Goal: Task Accomplishment & Management: Use online tool/utility

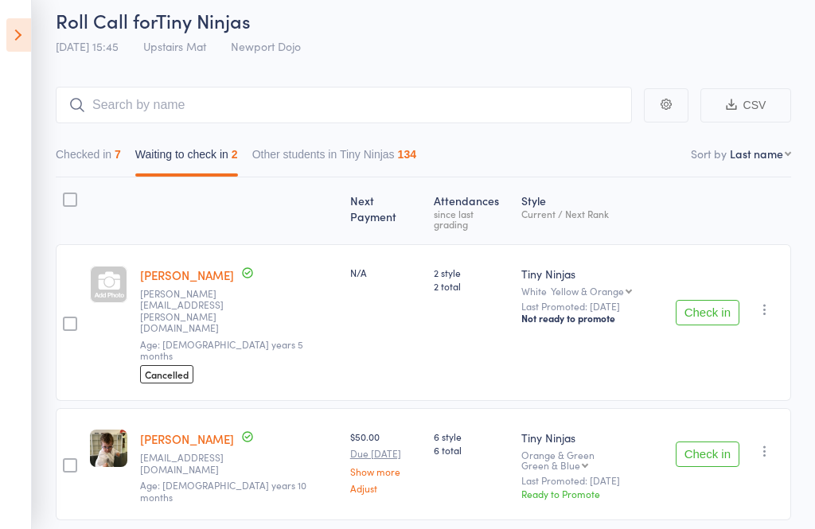
click at [725, 442] on button "Check in" at bounding box center [707, 454] width 64 height 25
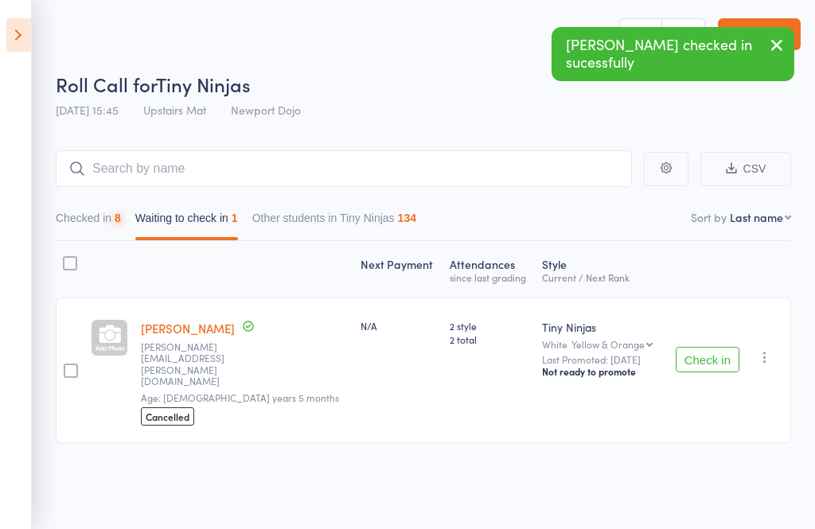
scroll to position [11, 0]
click at [719, 347] on button "Check in" at bounding box center [707, 359] width 64 height 25
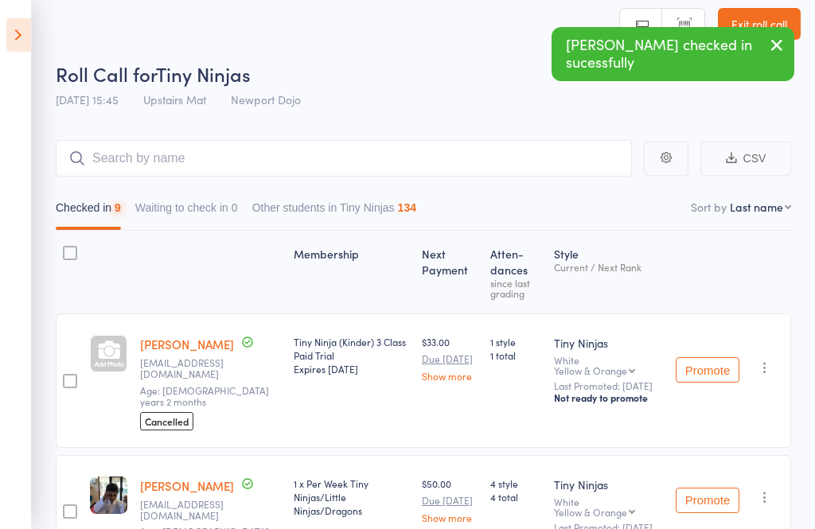
click at [10, 35] on icon at bounding box center [18, 34] width 25 height 33
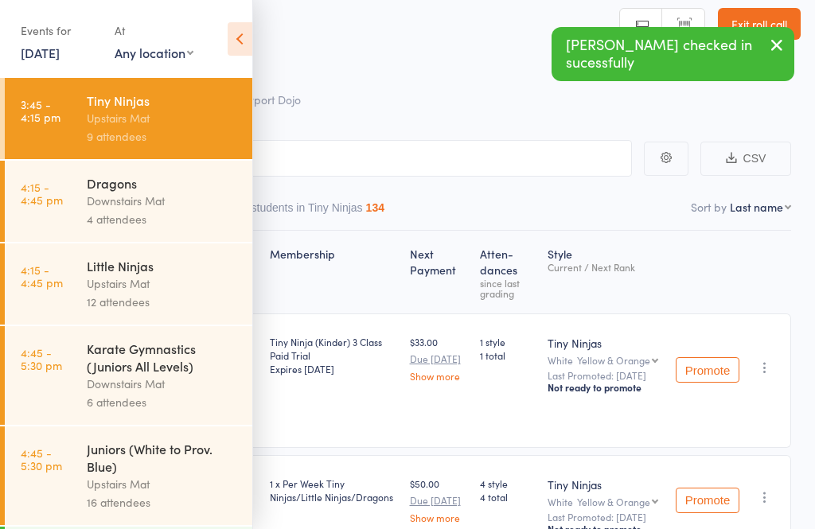
click at [159, 302] on div "12 attendees" at bounding box center [163, 302] width 152 height 18
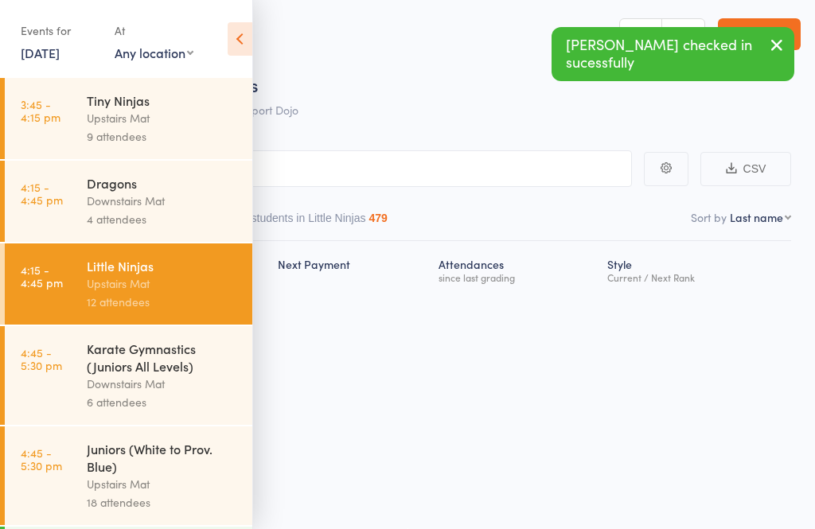
click at [235, 47] on icon at bounding box center [240, 38] width 25 height 33
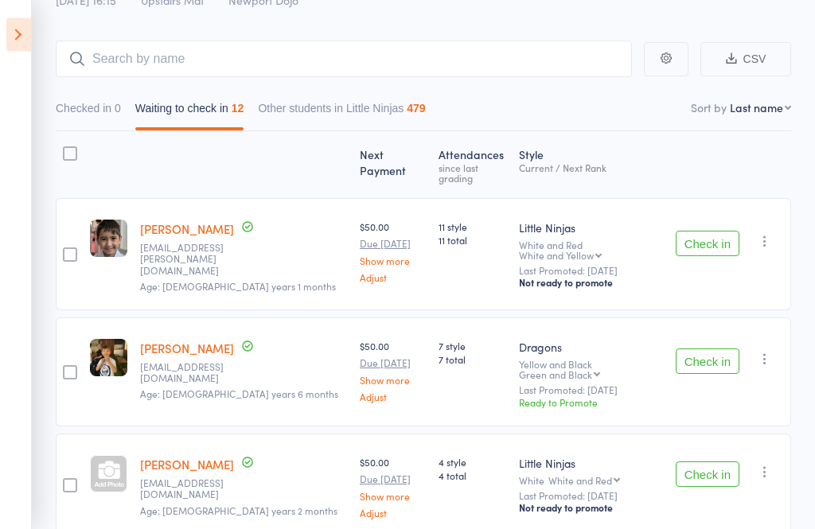
scroll to position [111, 0]
click at [724, 231] on button "Check in" at bounding box center [707, 243] width 64 height 25
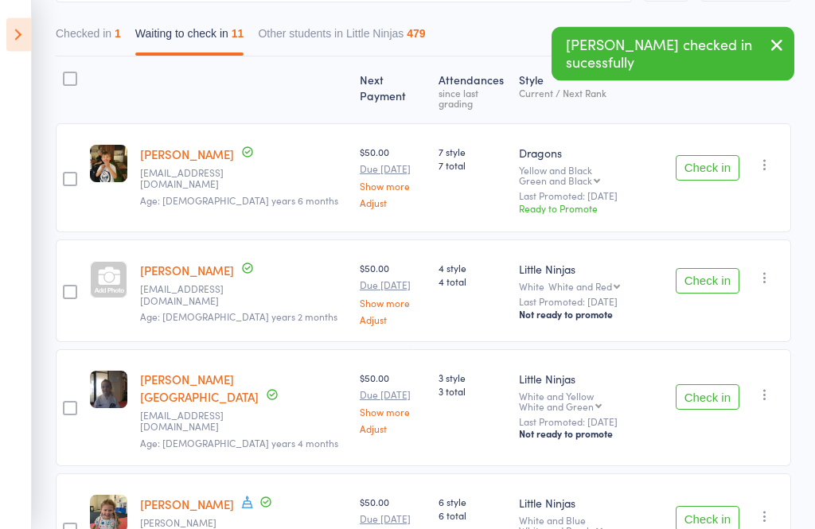
scroll to position [184, 0]
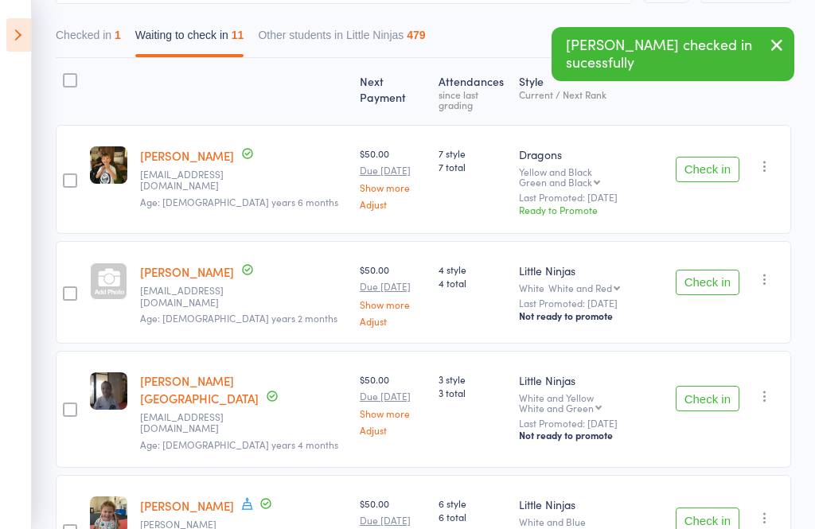
click at [703, 270] on button "Check in" at bounding box center [707, 282] width 64 height 25
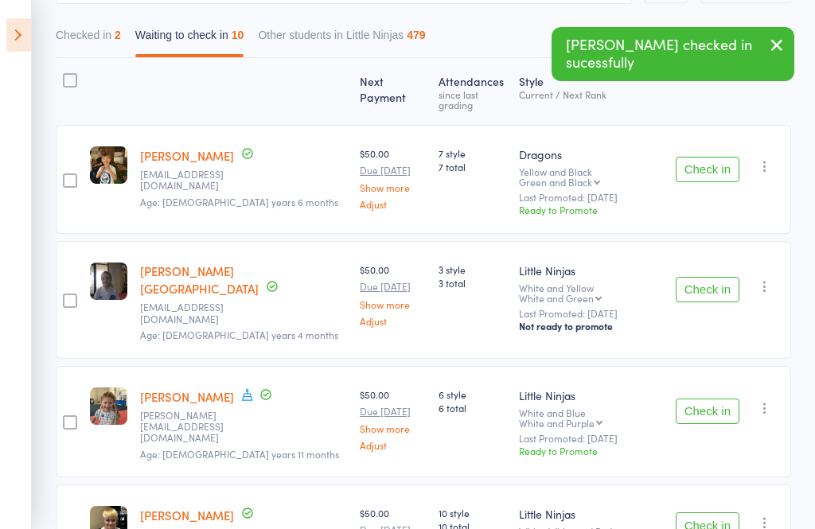
click at [702, 277] on button "Check in" at bounding box center [707, 289] width 64 height 25
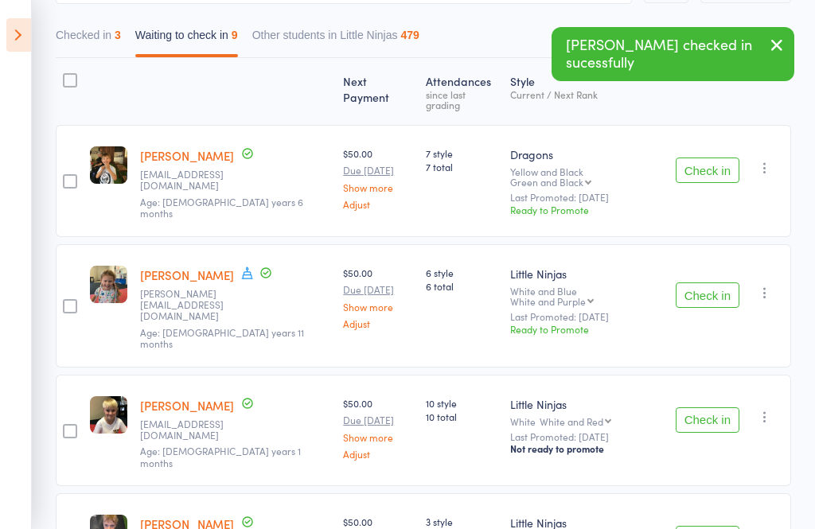
click at [708, 282] on button "Check in" at bounding box center [707, 294] width 64 height 25
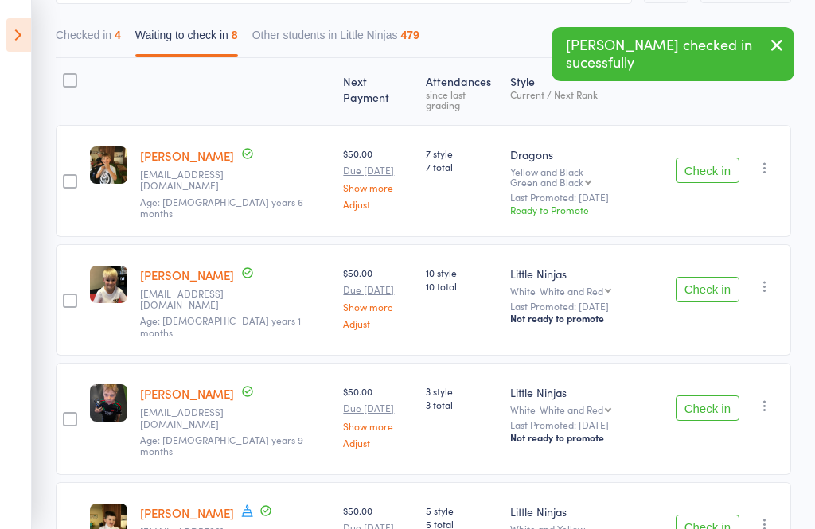
click at [711, 277] on button "Check in" at bounding box center [707, 289] width 64 height 25
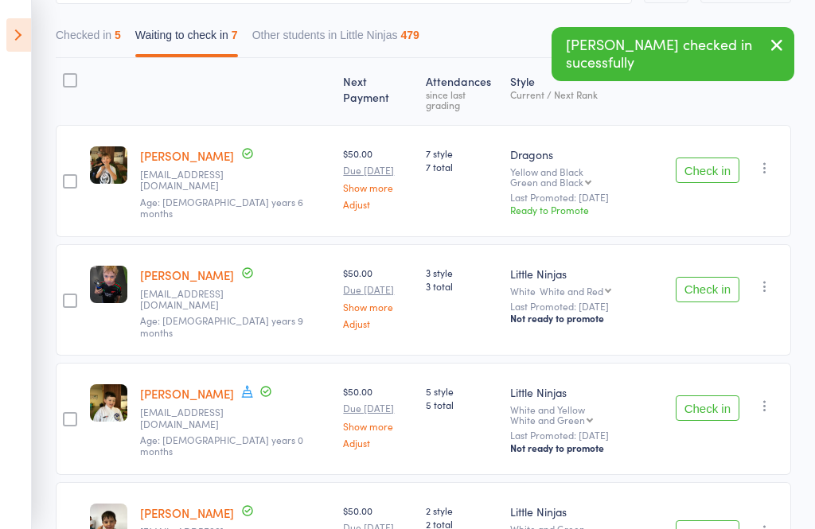
click at [712, 277] on button "Check in" at bounding box center [707, 289] width 64 height 25
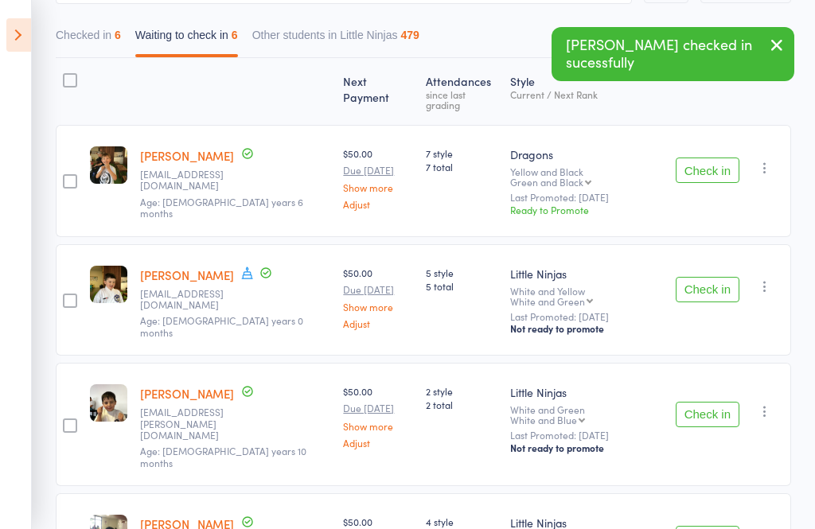
click at [710, 277] on button "Check in" at bounding box center [707, 289] width 64 height 25
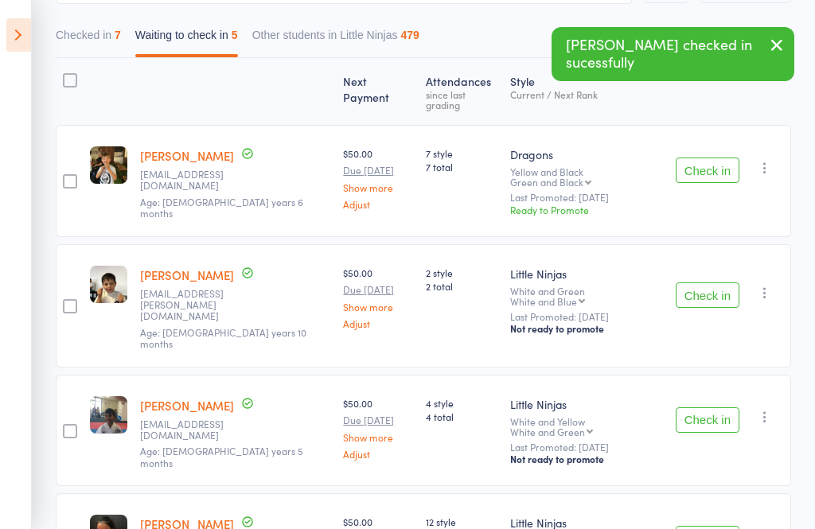
click at [711, 282] on button "Check in" at bounding box center [707, 294] width 64 height 25
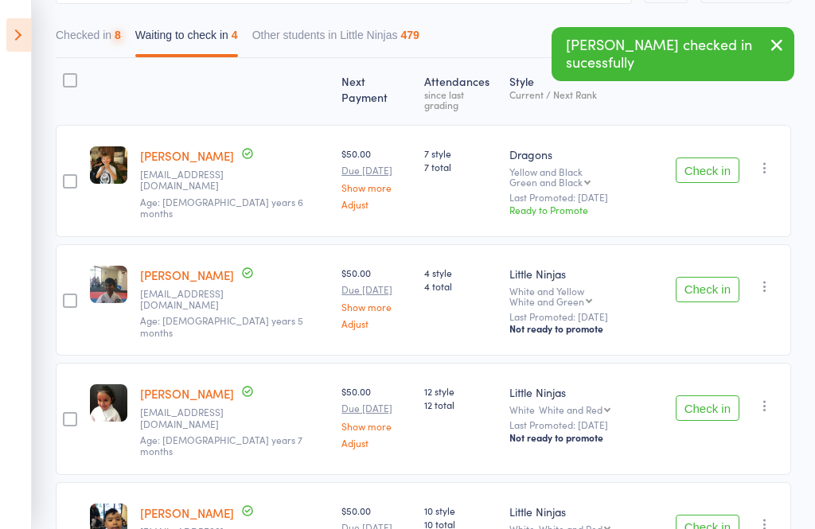
click at [707, 277] on button "Check in" at bounding box center [707, 289] width 64 height 25
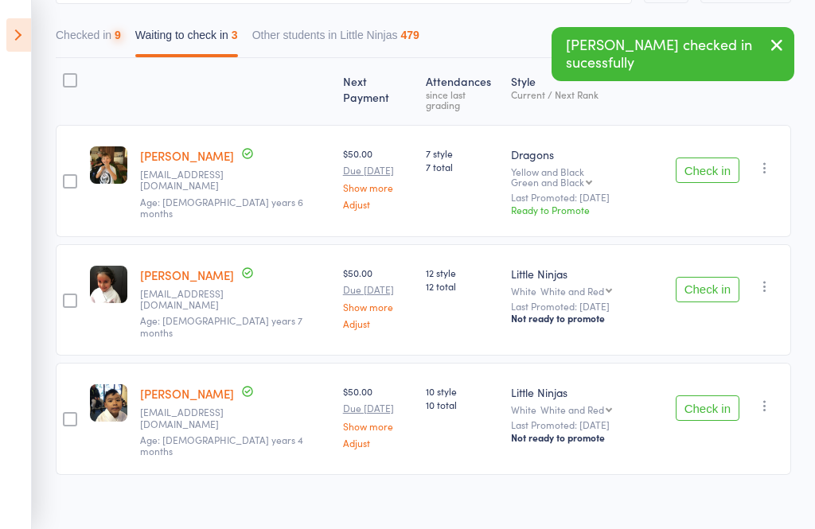
scroll to position [114, 0]
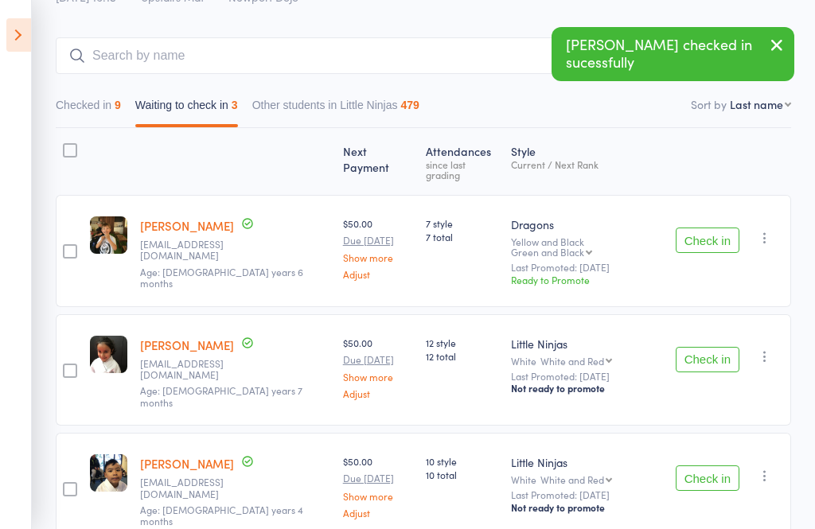
click at [703, 349] on button "Check in" at bounding box center [707, 359] width 64 height 25
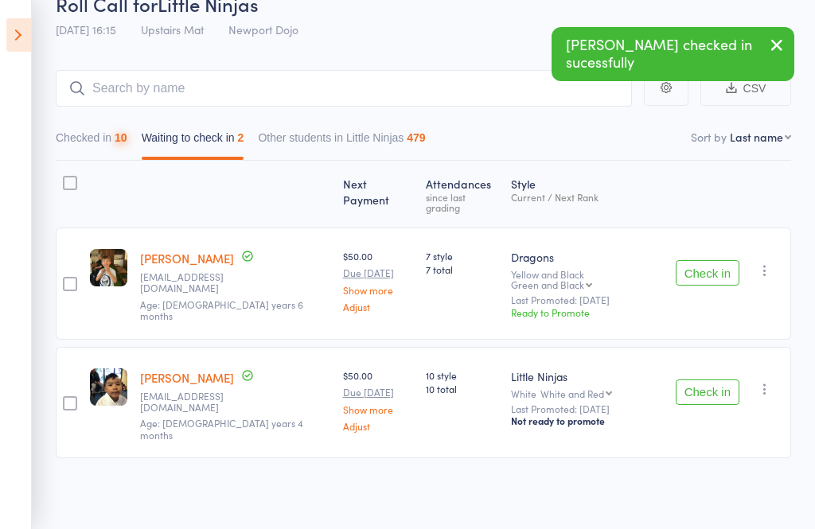
scroll to position [4, 0]
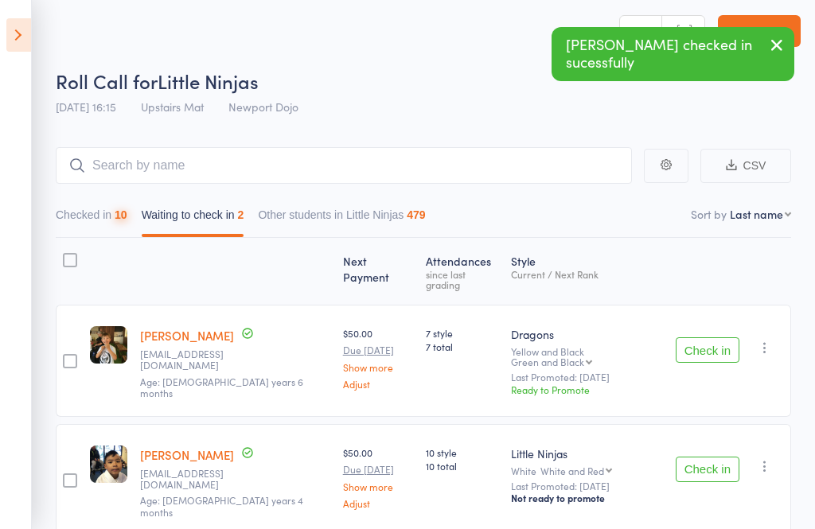
click at [703, 457] on button "Check in" at bounding box center [707, 469] width 64 height 25
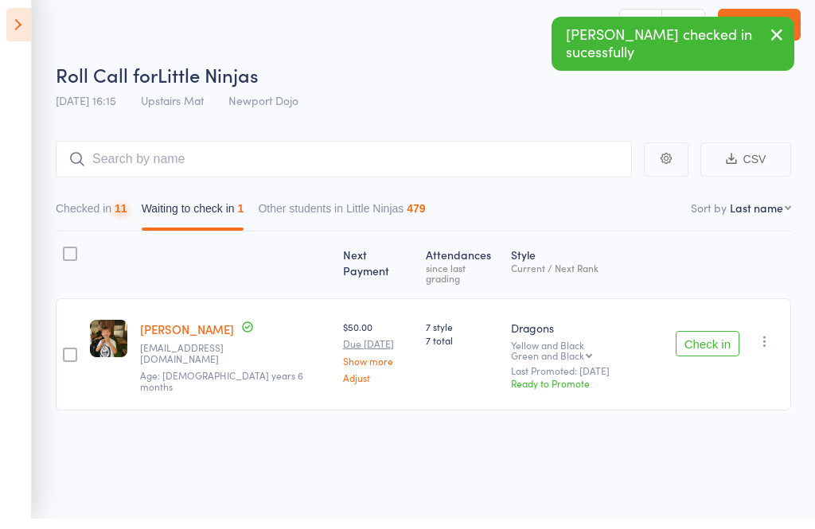
scroll to position [11, 0]
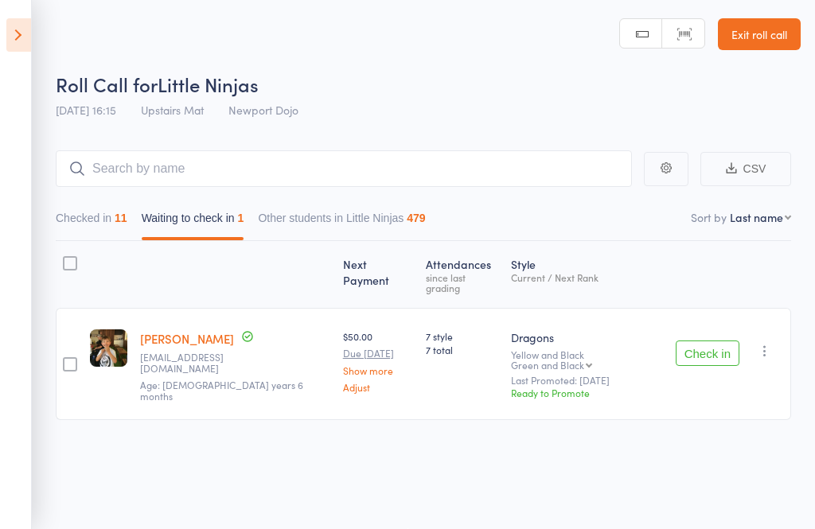
click at [78, 218] on button "Checked in 11" at bounding box center [92, 222] width 72 height 37
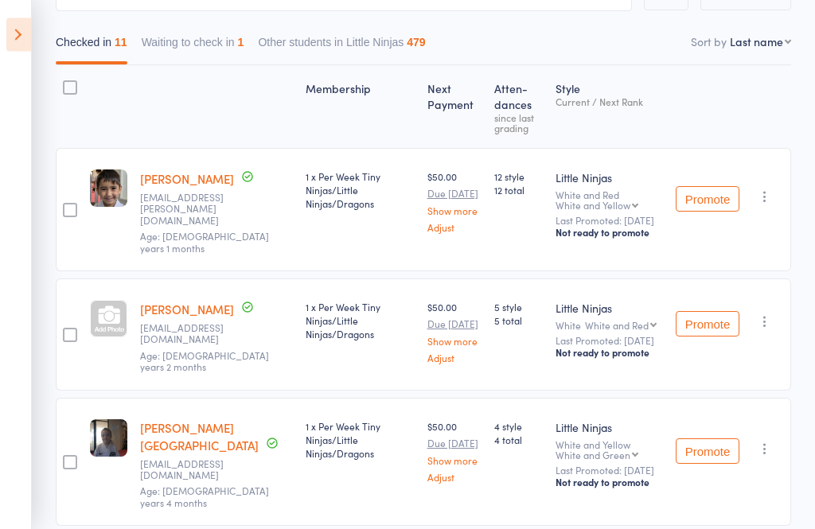
scroll to position [173, 0]
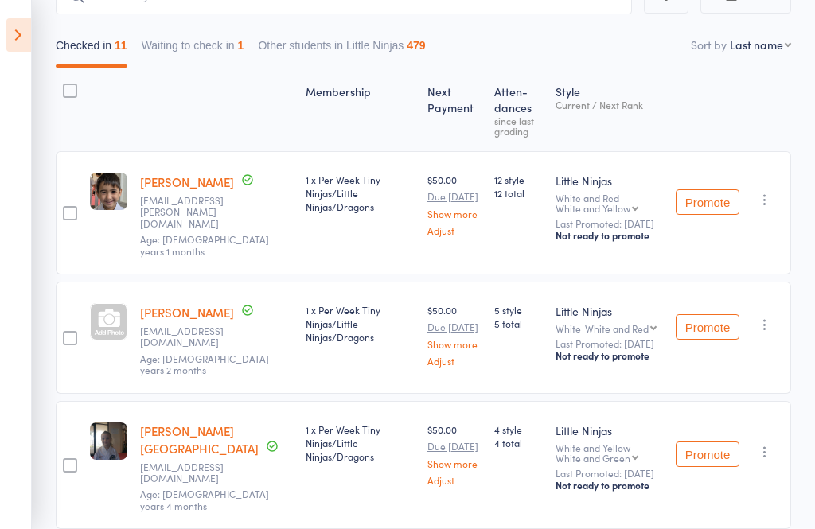
click at [111, 325] on div at bounding box center [108, 321] width 37 height 37
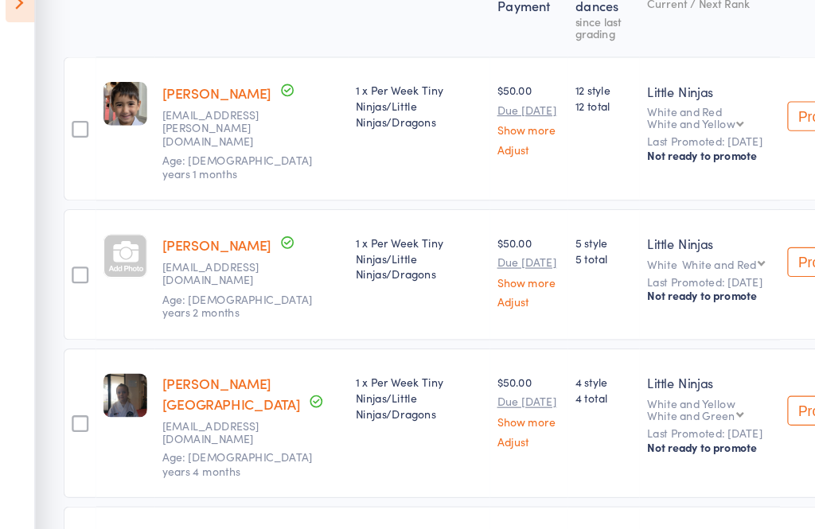
scroll to position [243, 0]
click at [105, 233] on div at bounding box center [108, 251] width 37 height 37
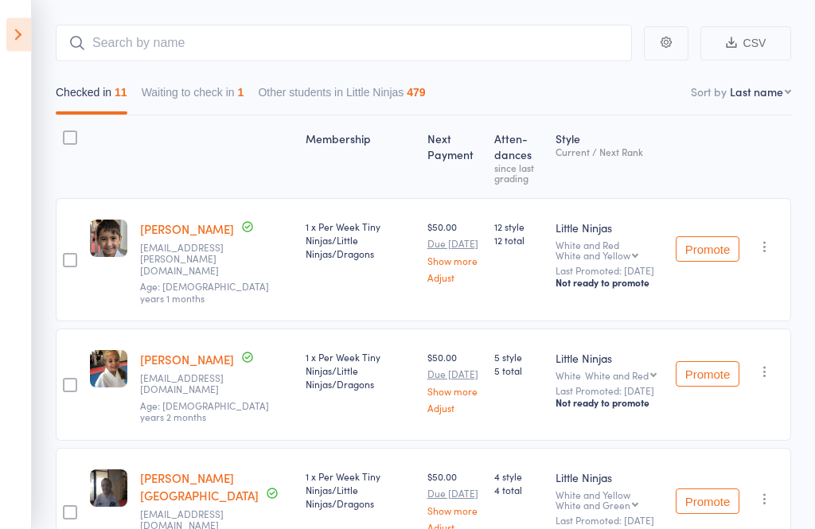
scroll to position [0, 0]
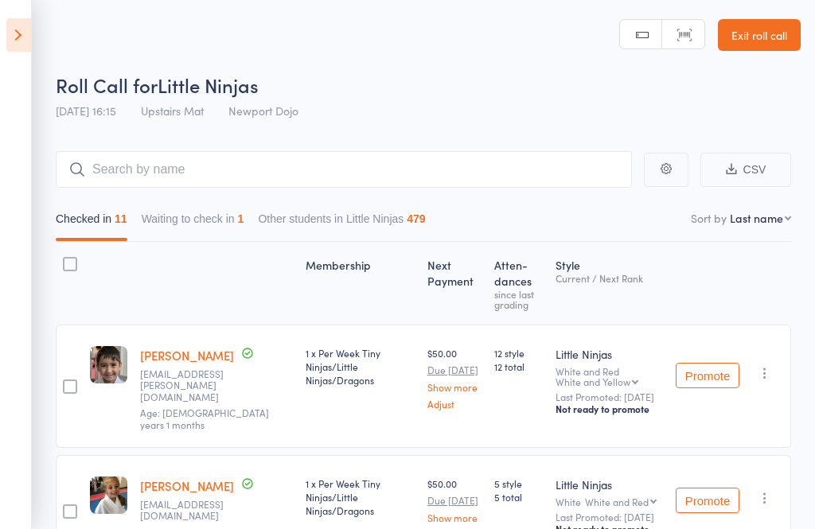
click at [221, 230] on button "Waiting to check in 1" at bounding box center [193, 222] width 103 height 37
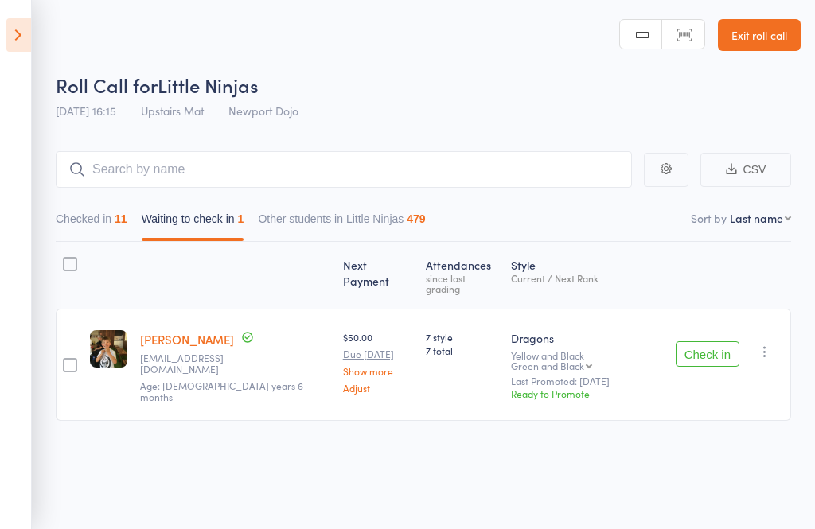
click at [772, 348] on button "button" at bounding box center [764, 351] width 19 height 19
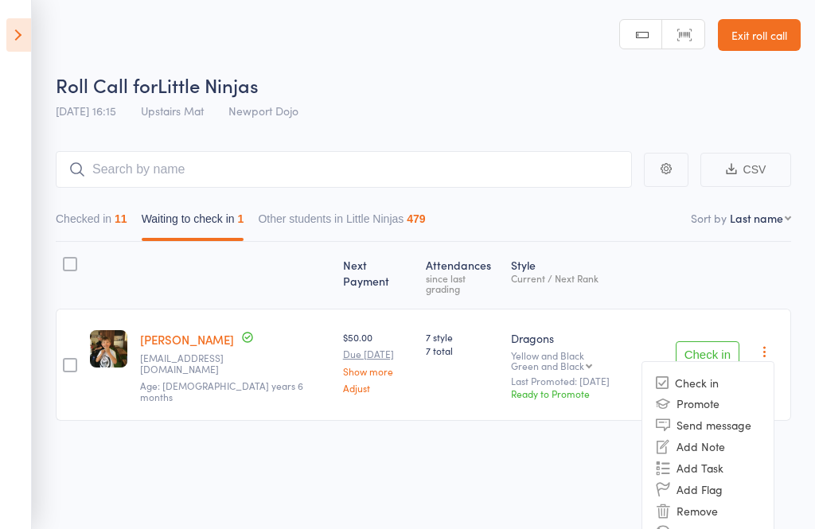
click at [729, 500] on li "Remove" at bounding box center [707, 510] width 131 height 21
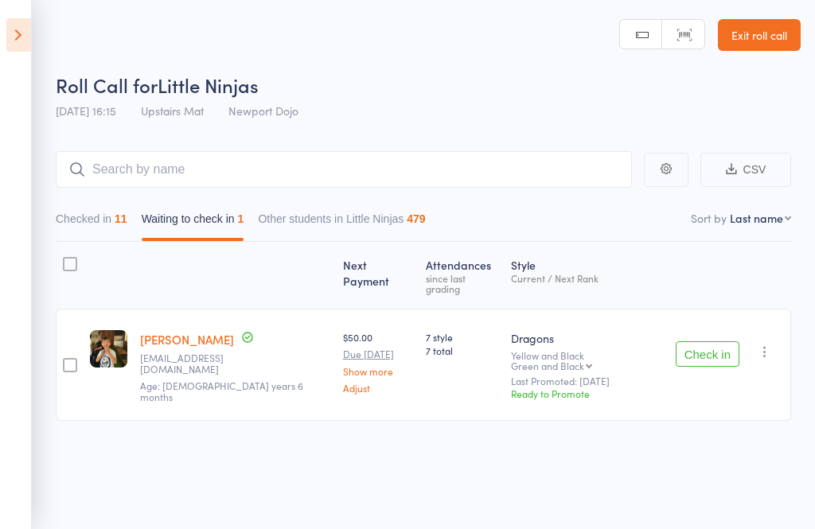
click at [24, 37] on icon at bounding box center [18, 34] width 25 height 33
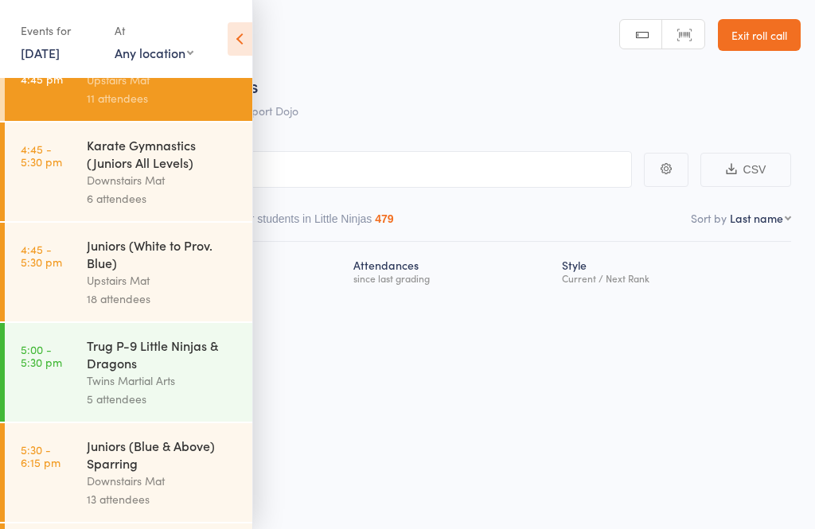
scroll to position [210, 0]
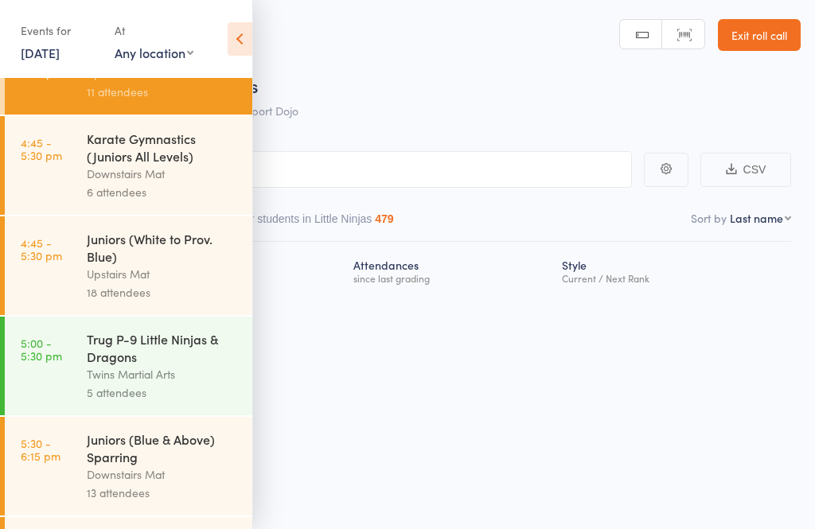
click at [169, 265] on div "Juniors (White to Prov. Blue)" at bounding box center [163, 247] width 152 height 35
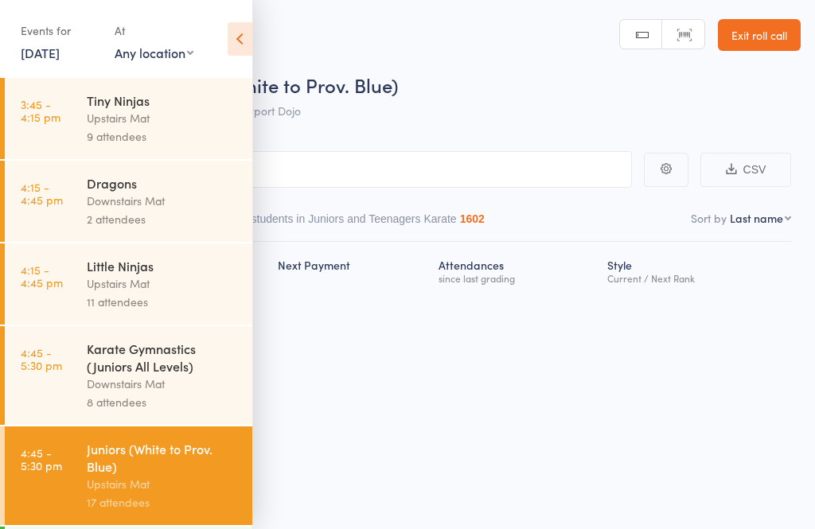
click at [239, 39] on icon at bounding box center [240, 38] width 25 height 33
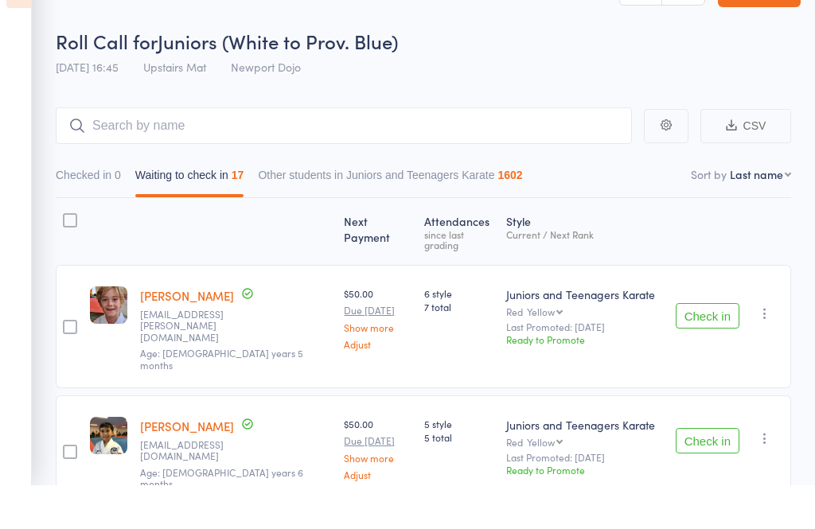
scroll to position [43, 0]
click at [703, 305] on button "Check in" at bounding box center [707, 316] width 64 height 25
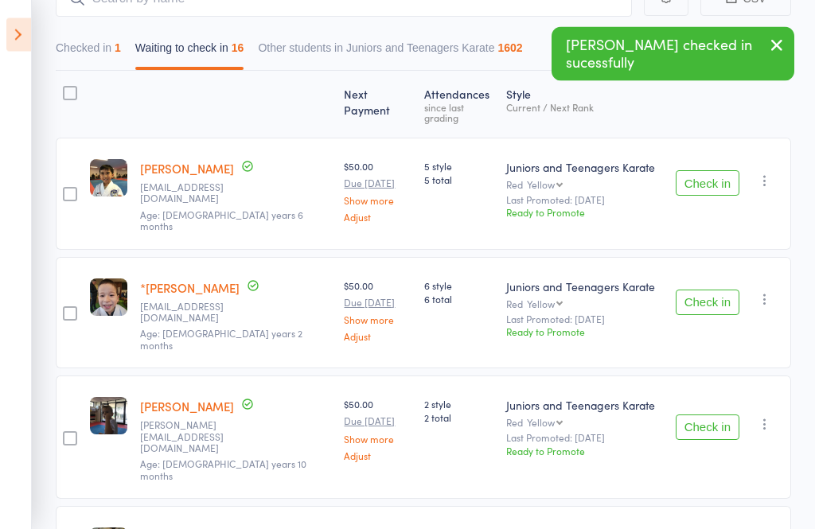
scroll to position [170, 0]
click at [722, 290] on button "Check in" at bounding box center [707, 302] width 64 height 25
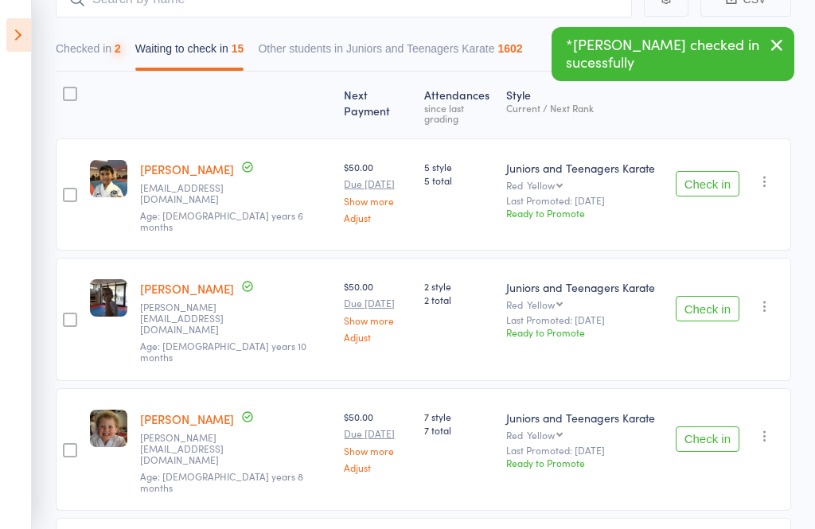
click at [707, 296] on button "Check in" at bounding box center [707, 308] width 64 height 25
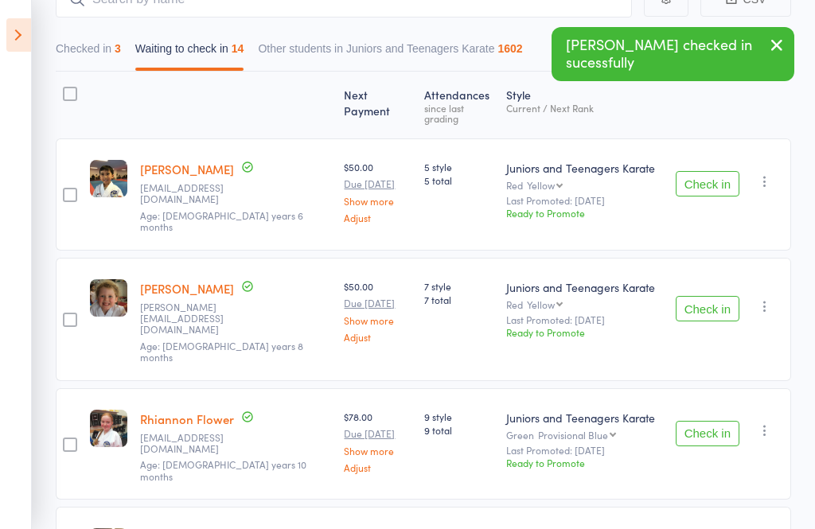
click at [708, 296] on button "Check in" at bounding box center [707, 308] width 64 height 25
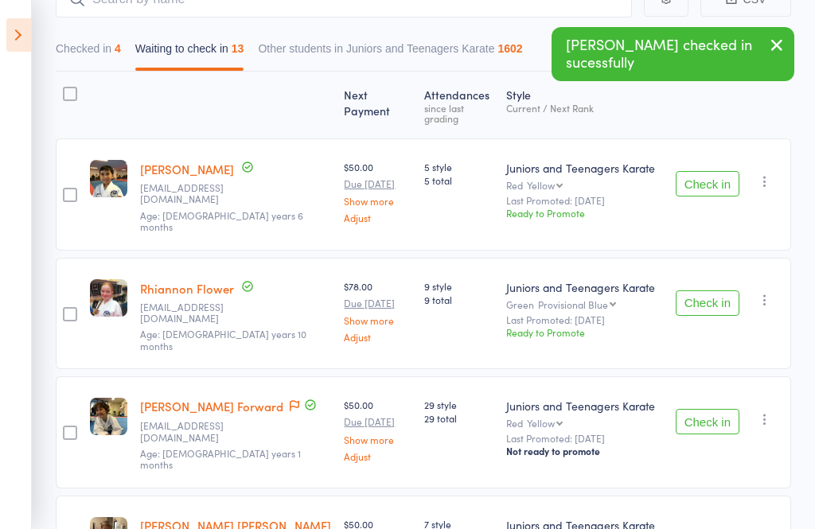
click at [699, 290] on button "Check in" at bounding box center [707, 302] width 64 height 25
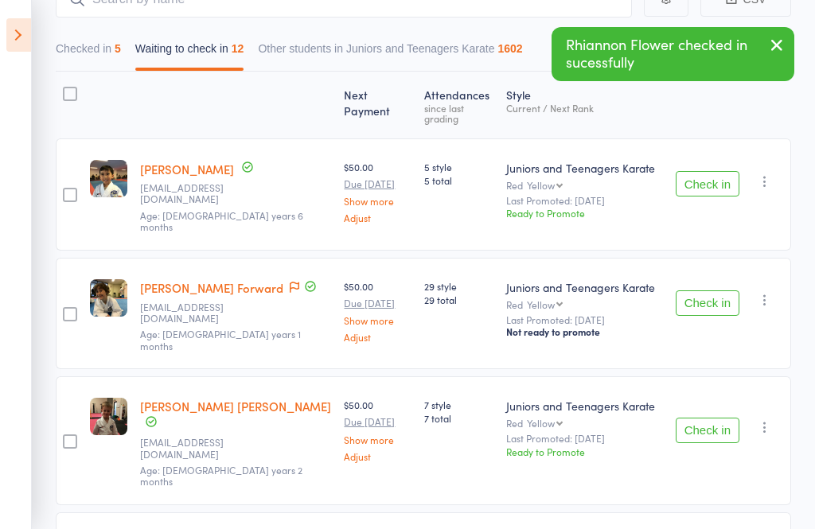
click at [736, 290] on button "Check in" at bounding box center [707, 302] width 64 height 25
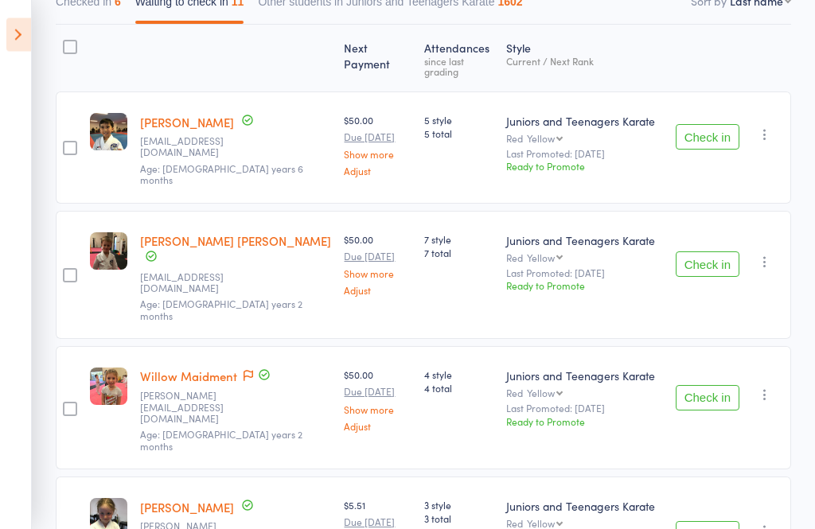
scroll to position [217, 0]
click at [712, 251] on button "Check in" at bounding box center [707, 263] width 64 height 25
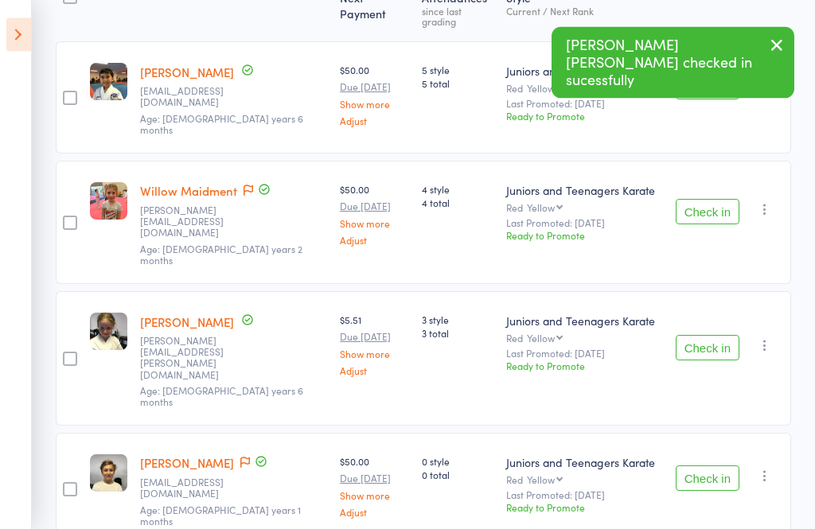
scroll to position [286, 0]
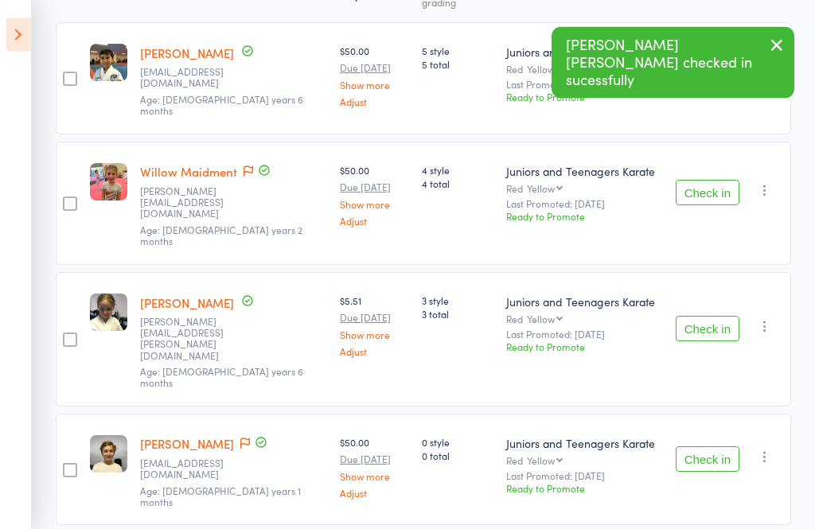
click at [707, 317] on button "Check in" at bounding box center [707, 329] width 64 height 25
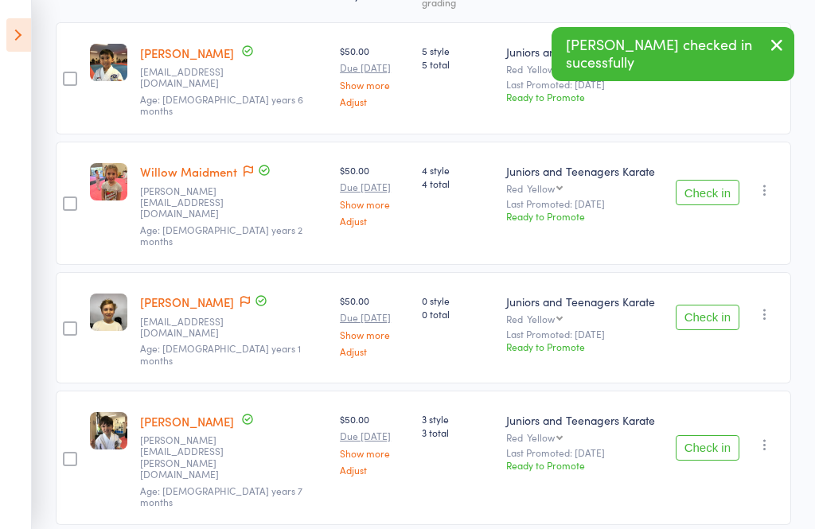
click at [711, 305] on button "Check in" at bounding box center [707, 317] width 64 height 25
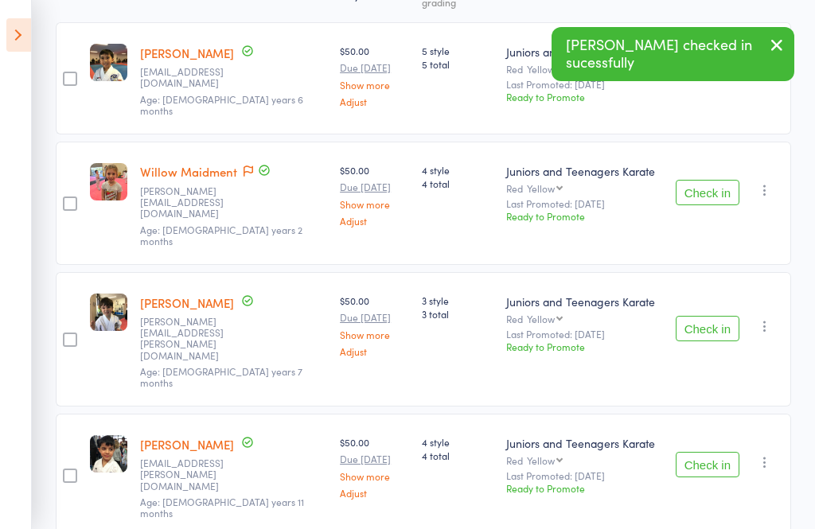
click at [711, 316] on button "Check in" at bounding box center [707, 328] width 64 height 25
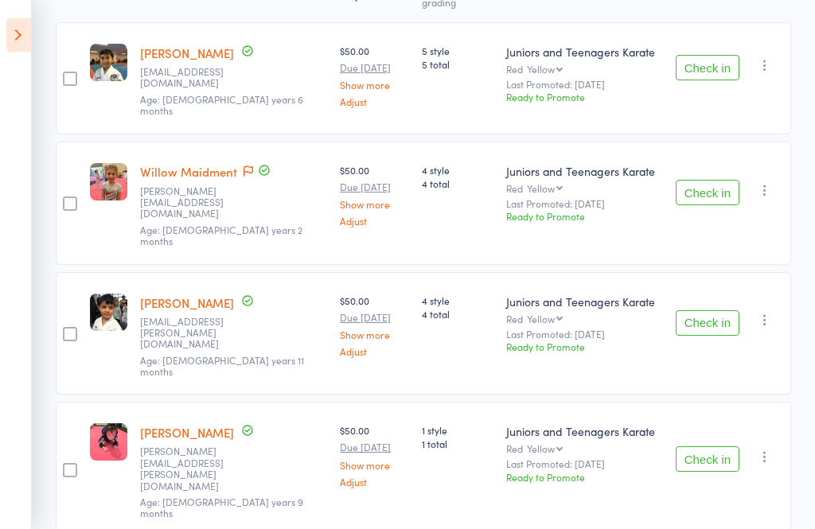
click at [706, 310] on button "Check in" at bounding box center [707, 322] width 64 height 25
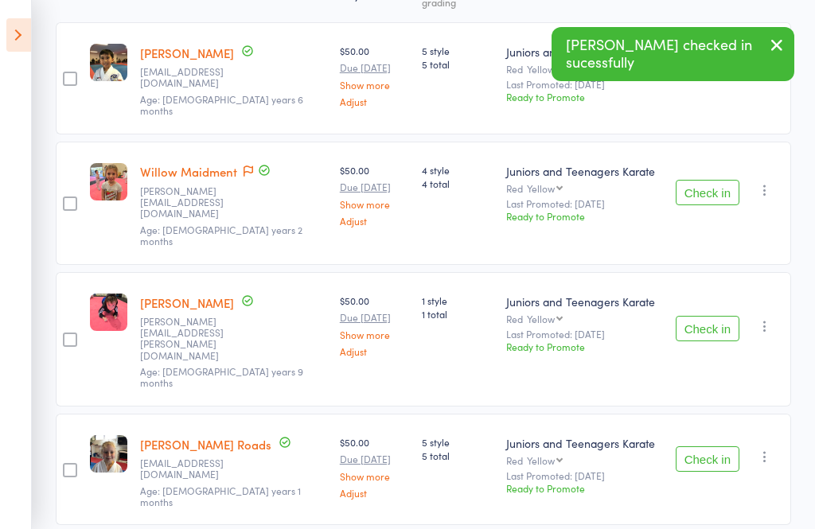
click at [710, 316] on button "Check in" at bounding box center [707, 328] width 64 height 25
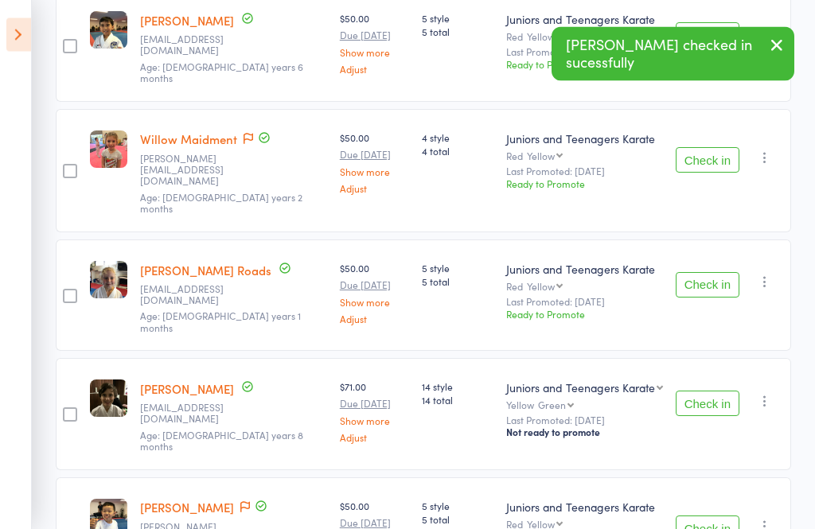
scroll to position [323, 0]
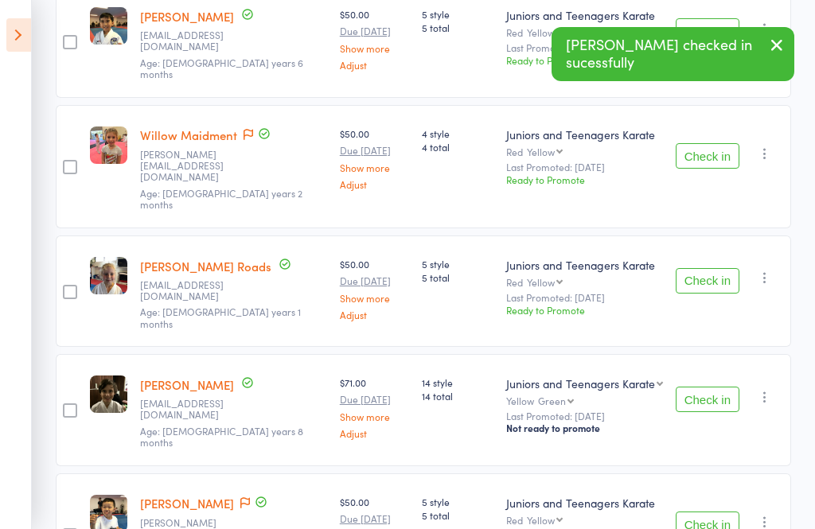
click at [711, 268] on button "Check in" at bounding box center [707, 280] width 64 height 25
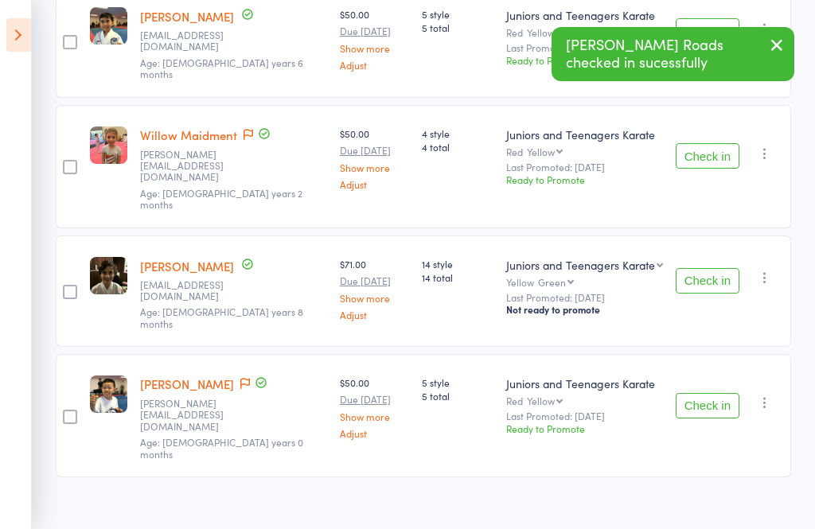
scroll to position [224, 0]
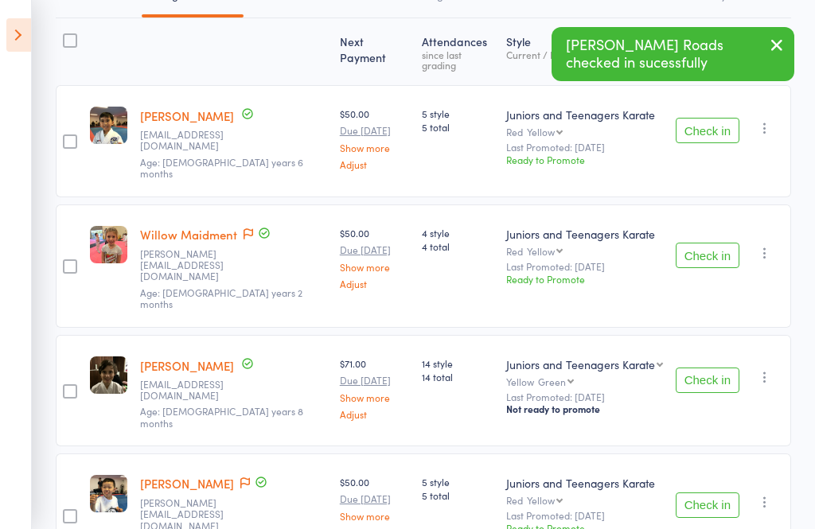
click at [715, 492] on button "Check in" at bounding box center [707, 504] width 64 height 25
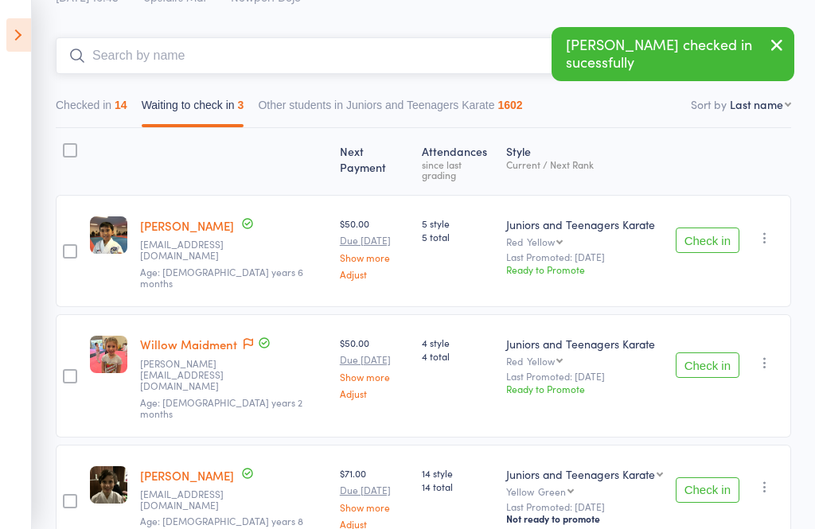
click at [345, 59] on input "search" at bounding box center [344, 55] width 576 height 37
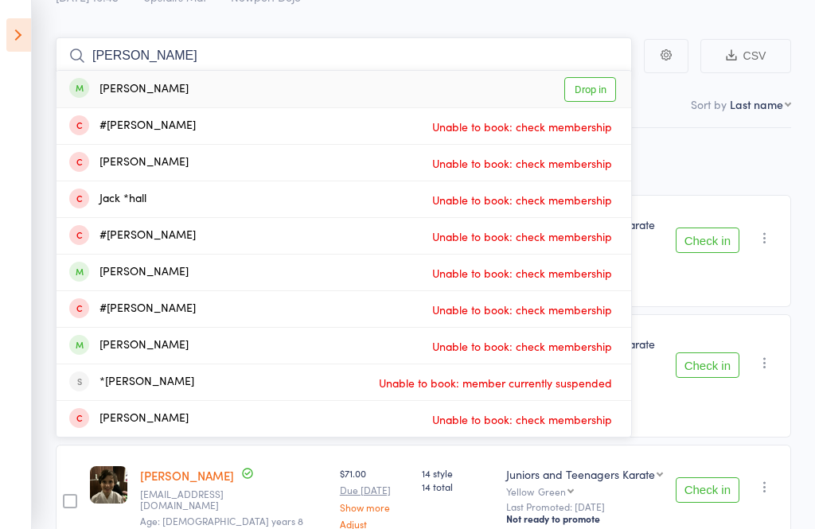
type input "[PERSON_NAME]"
click at [592, 88] on link "Drop in" at bounding box center [590, 89] width 52 height 25
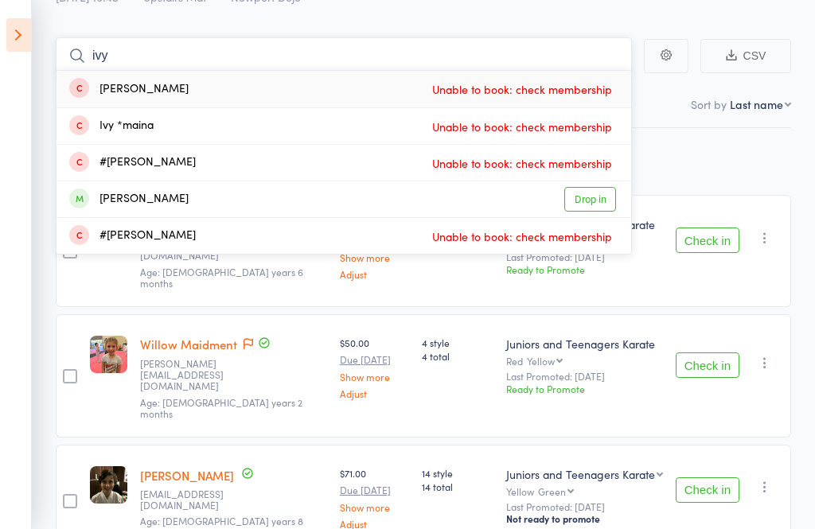
type input "ivy"
click at [583, 199] on link "Drop in" at bounding box center [590, 199] width 52 height 25
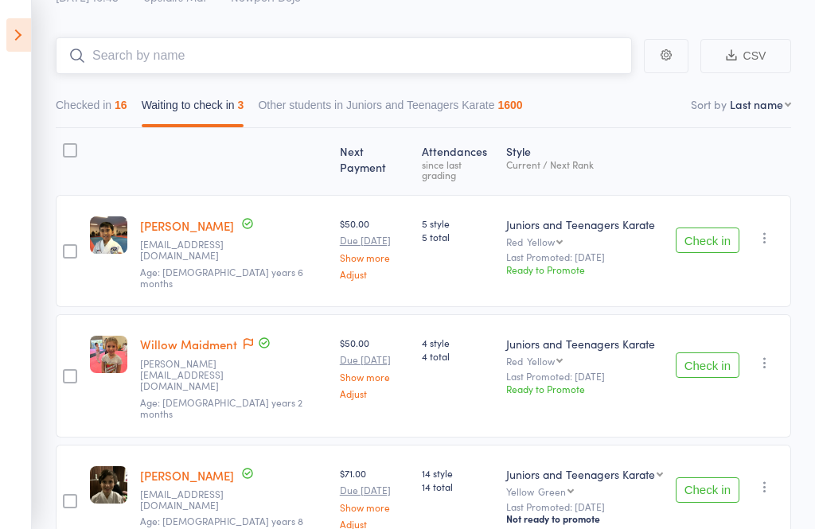
click at [278, 60] on input "search" at bounding box center [344, 55] width 576 height 37
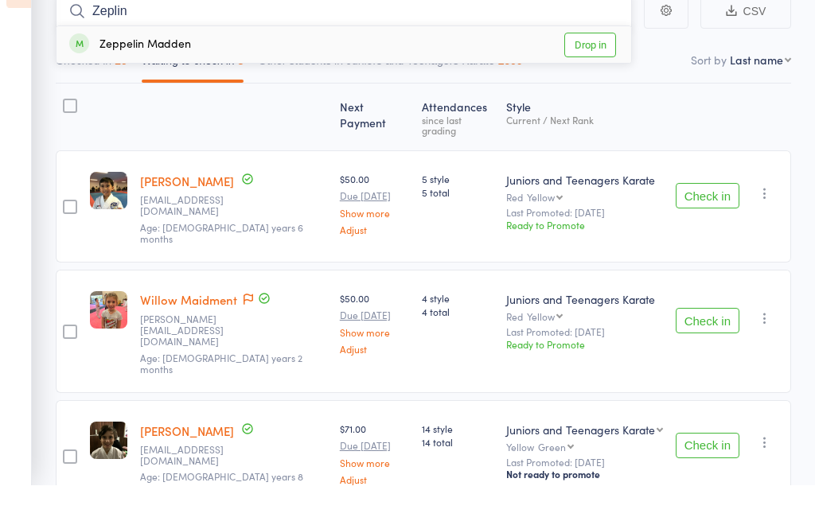
type input "Zeplin"
click at [588, 77] on link "Drop in" at bounding box center [590, 89] width 52 height 25
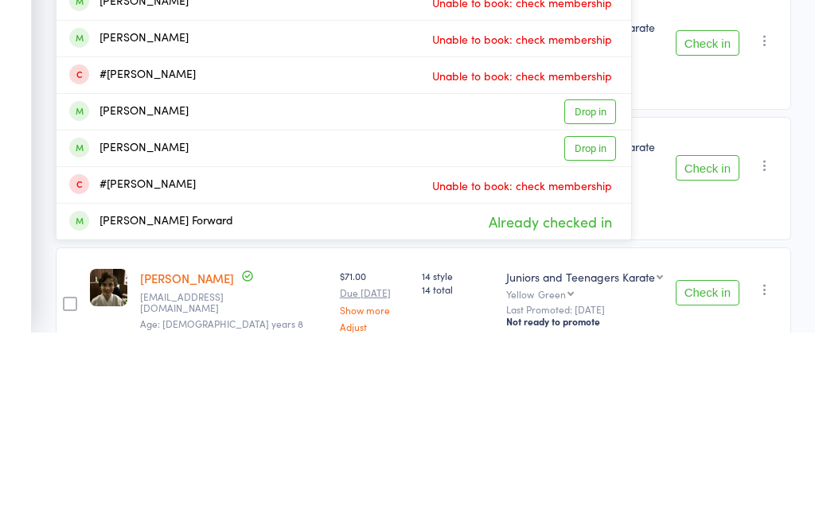
type input "[PERSON_NAME]"
click at [573, 405] on span "Already checked in" at bounding box center [550, 419] width 131 height 28
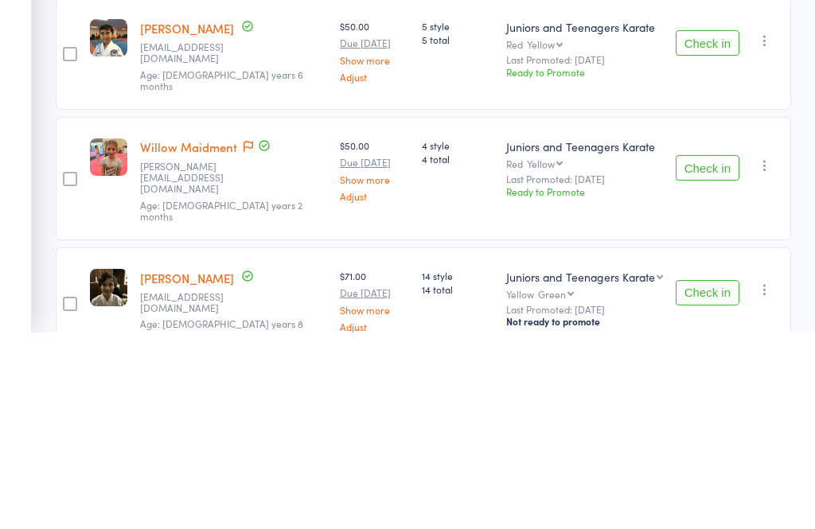
scroll to position [0, 0]
